Goal: Task Accomplishment & Management: Complete application form

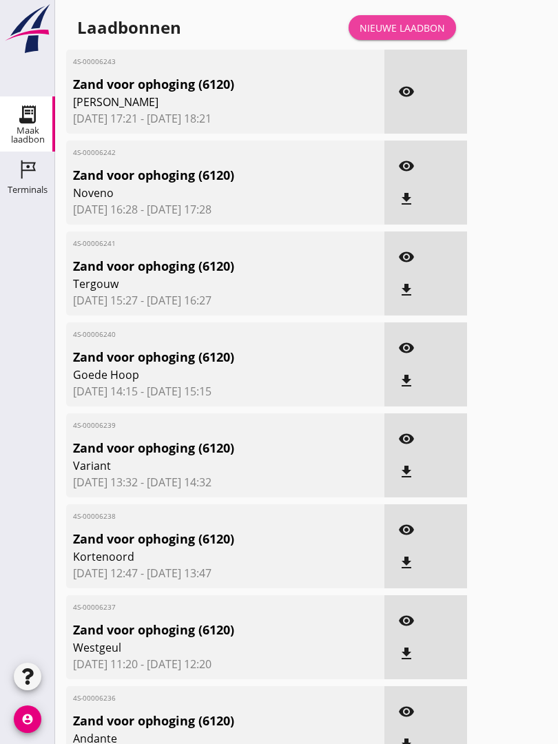
click at [410, 32] on link "Nieuwe laadbon" at bounding box center [403, 27] width 108 height 25
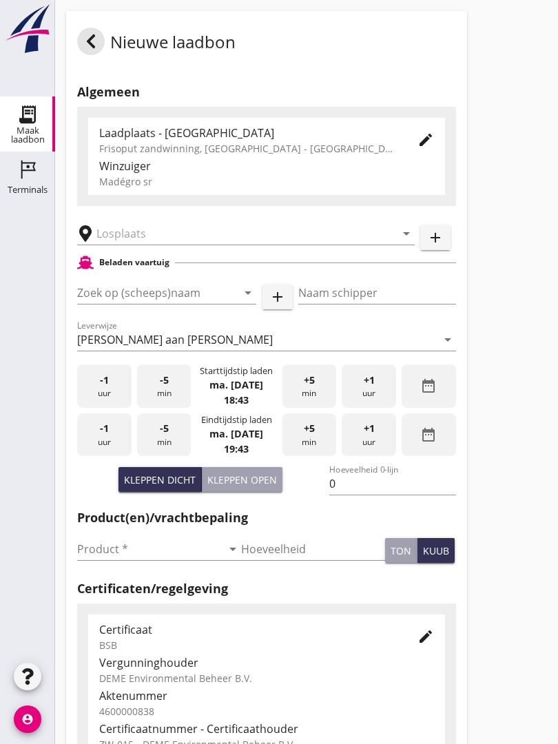
click at [150, 237] on input "text" at bounding box center [236, 234] width 280 height 22
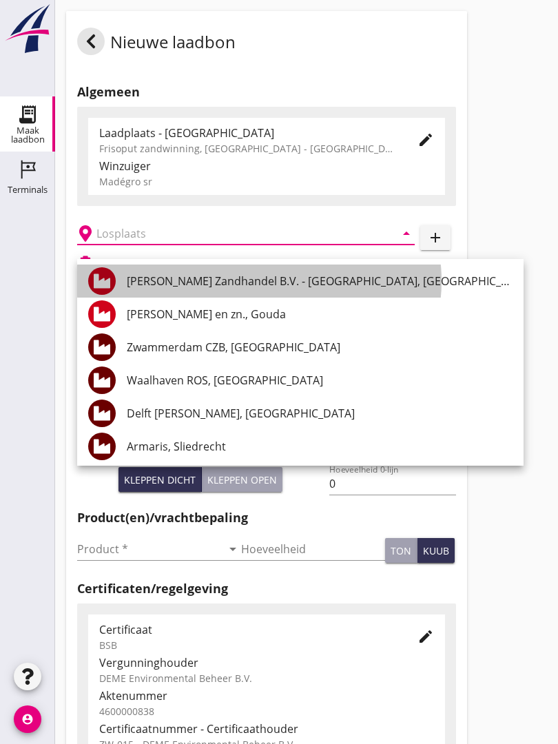
click at [266, 277] on div "[PERSON_NAME] Zandhandel B.V. - [GEOGRAPHIC_DATA], [GEOGRAPHIC_DATA]" at bounding box center [320, 281] width 386 height 17
type input "[PERSON_NAME] Zandhandel B.V. - [GEOGRAPHIC_DATA], [GEOGRAPHIC_DATA]"
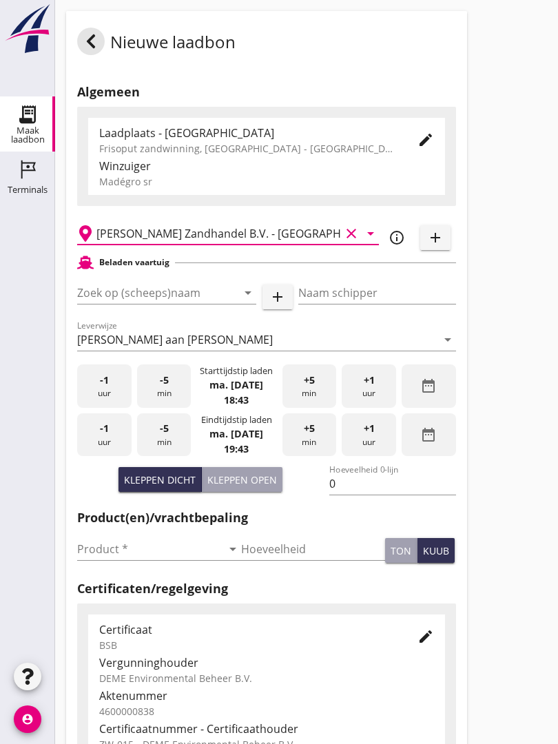
click at [196, 301] on input "Zoek op (scheeps)naam" at bounding box center [147, 293] width 141 height 22
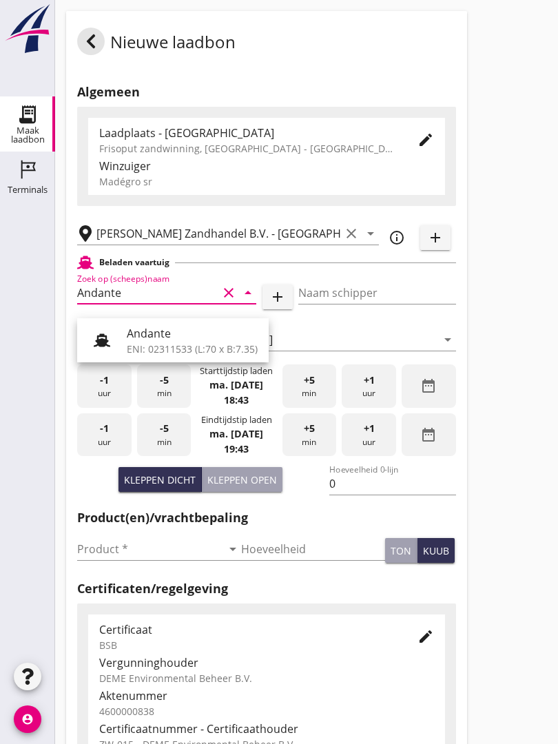
click at [185, 334] on div "Andante" at bounding box center [192, 333] width 131 height 17
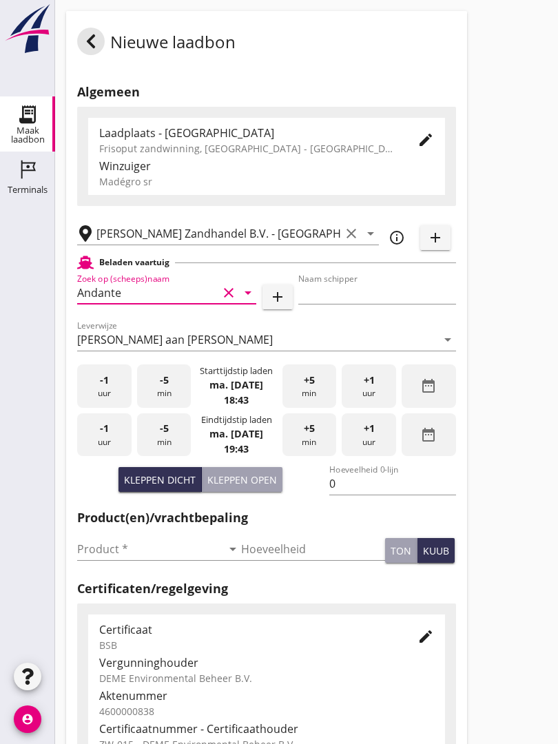
type input "Andante"
type input "Floor Vijfhuizen"
type input "485"
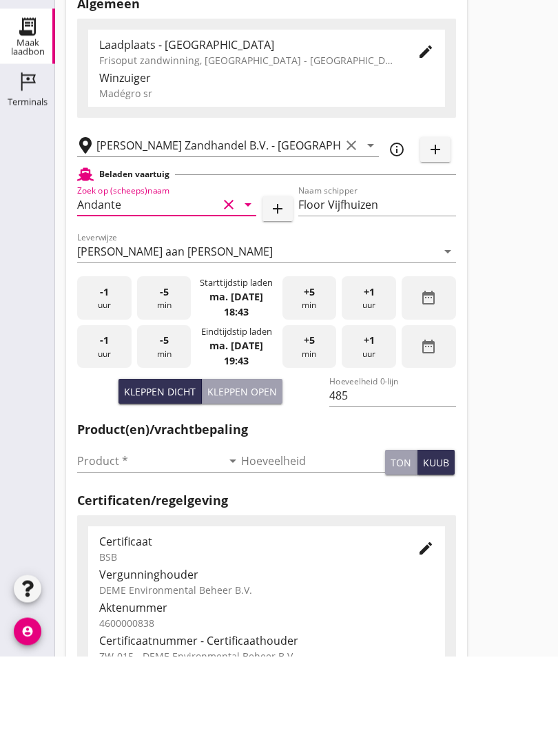
click at [105, 538] on input "Product *" at bounding box center [149, 549] width 145 height 22
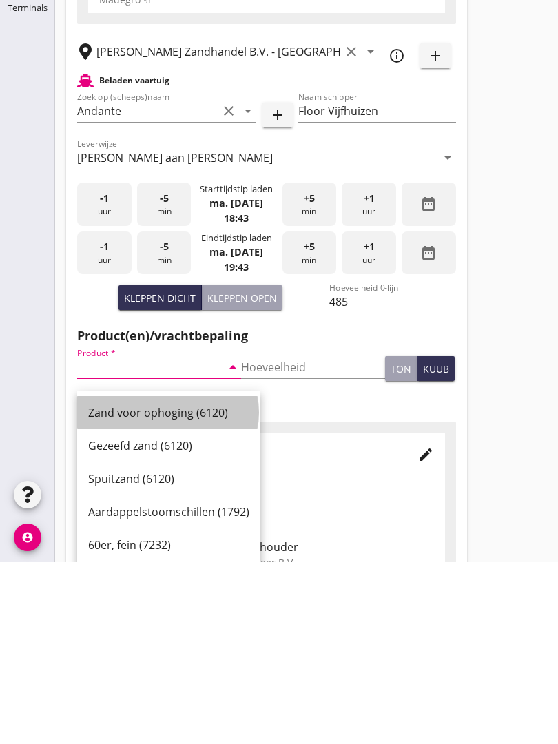
click at [152, 587] on div "Zand voor ophoging (6120)" at bounding box center [168, 595] width 161 height 17
type input "Zand voor ophoging (6120)"
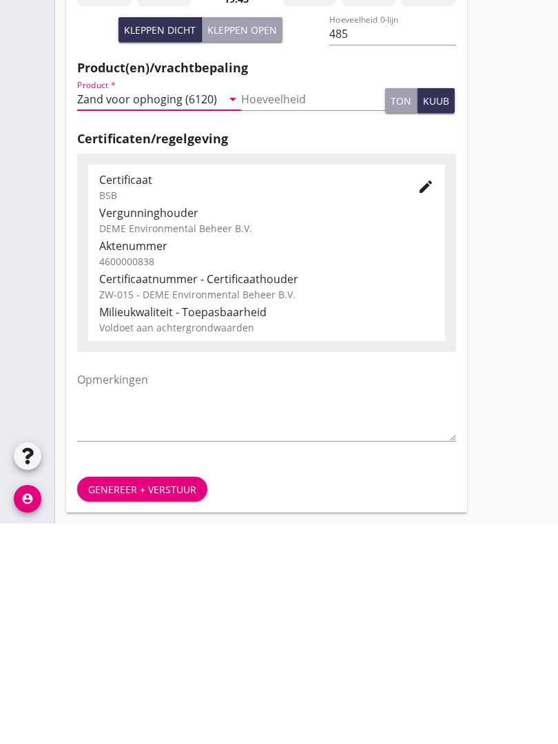
scroll to position [241, 0]
click at [141, 703] on div "Genereer + verstuur" at bounding box center [142, 710] width 108 height 14
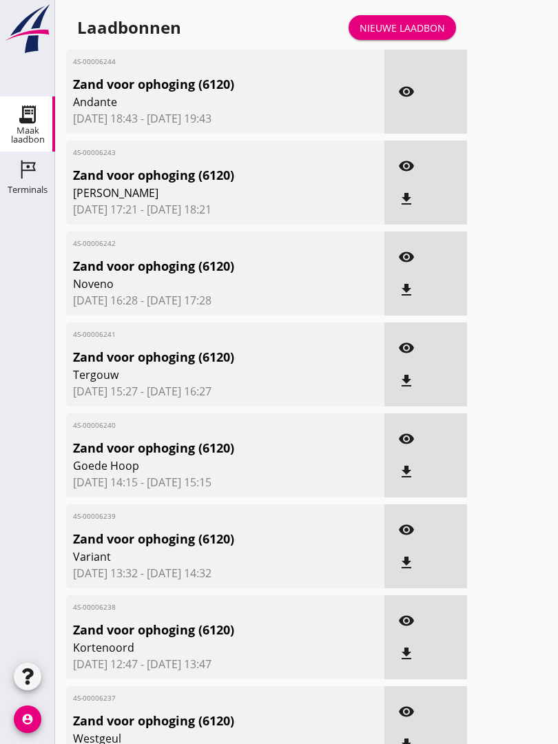
click at [286, 731] on span "Zand voor ophoging (6120)" at bounding box center [200, 721] width 254 height 19
